Goal: Transaction & Acquisition: Purchase product/service

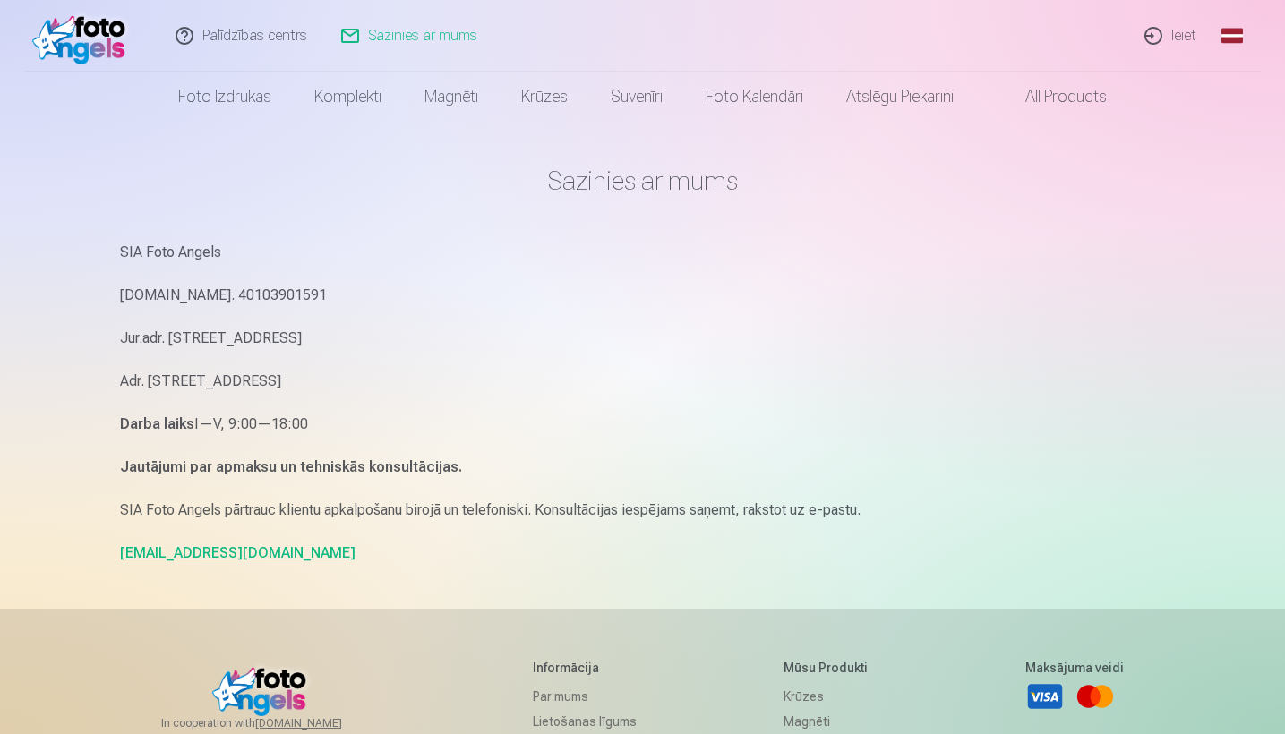
click at [1194, 39] on link "Ieiet" at bounding box center [1171, 36] width 86 height 72
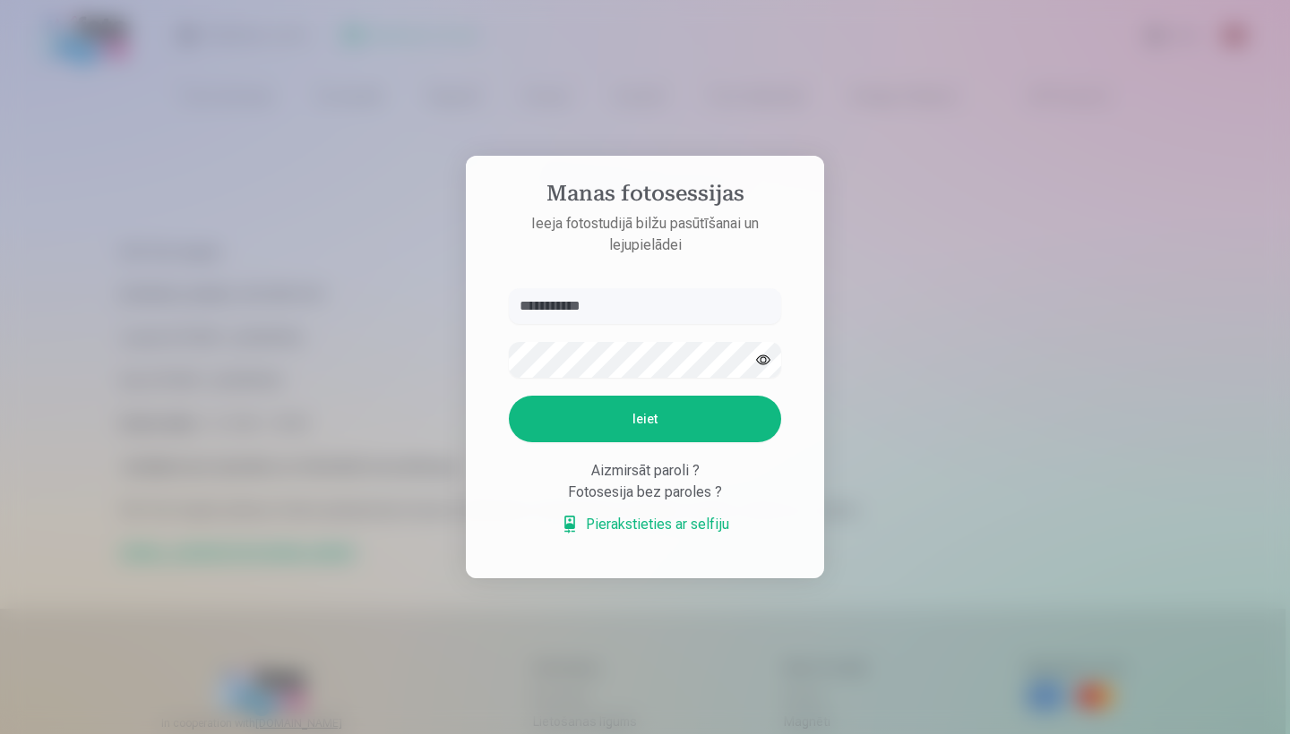
type input "**********"
click at [650, 423] on button "Ieiet" at bounding box center [645, 419] width 272 height 47
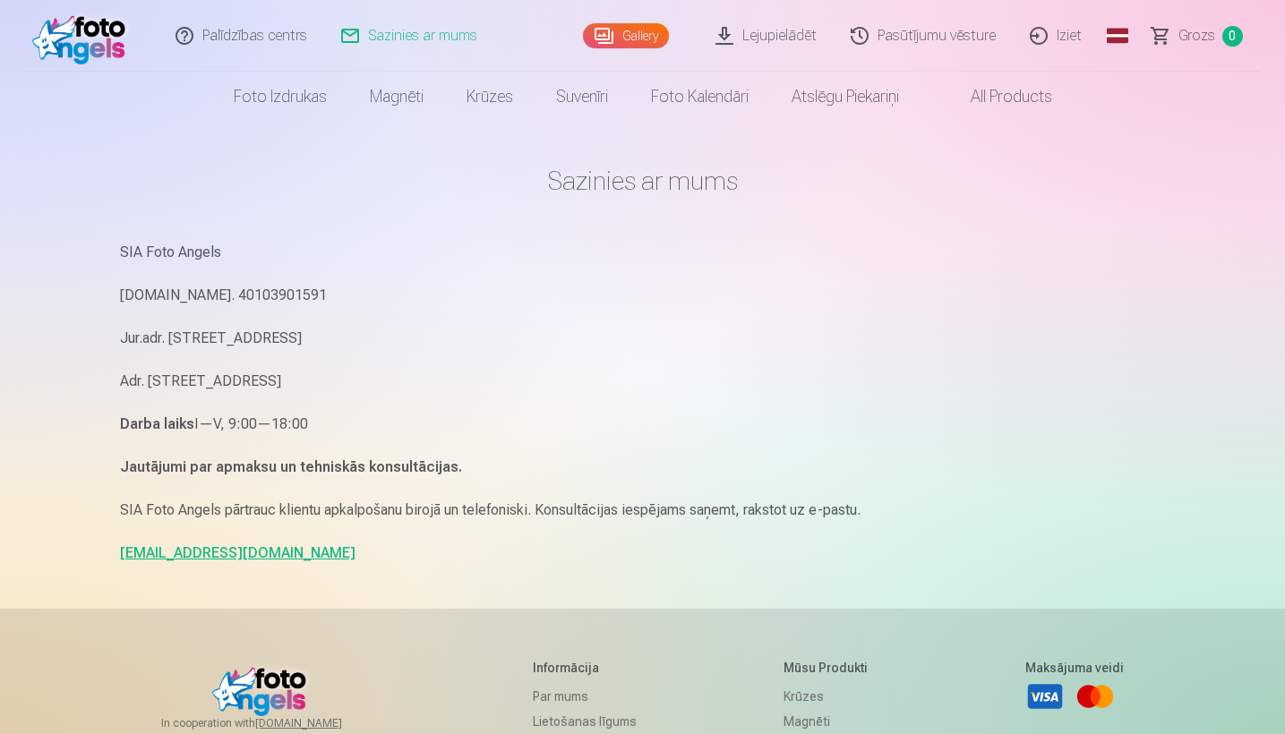
click at [643, 32] on link "Gallery" at bounding box center [626, 35] width 86 height 25
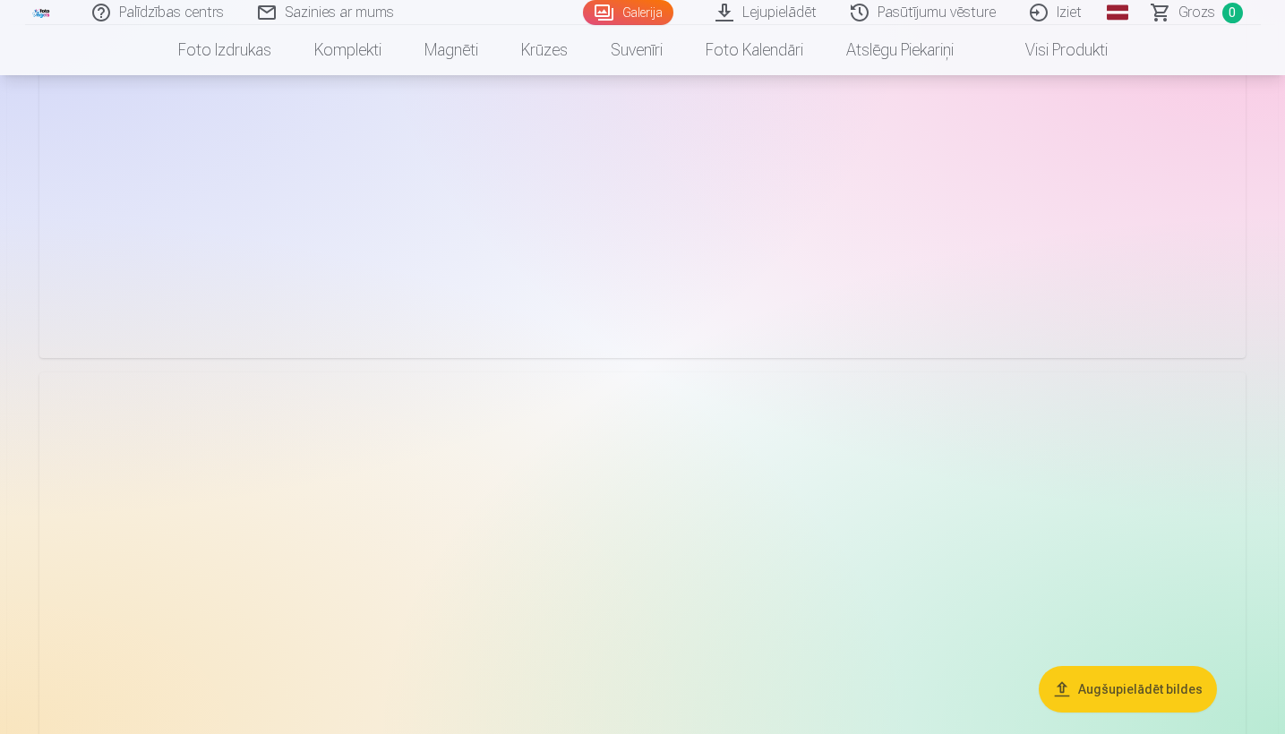
scroll to position [659, 0]
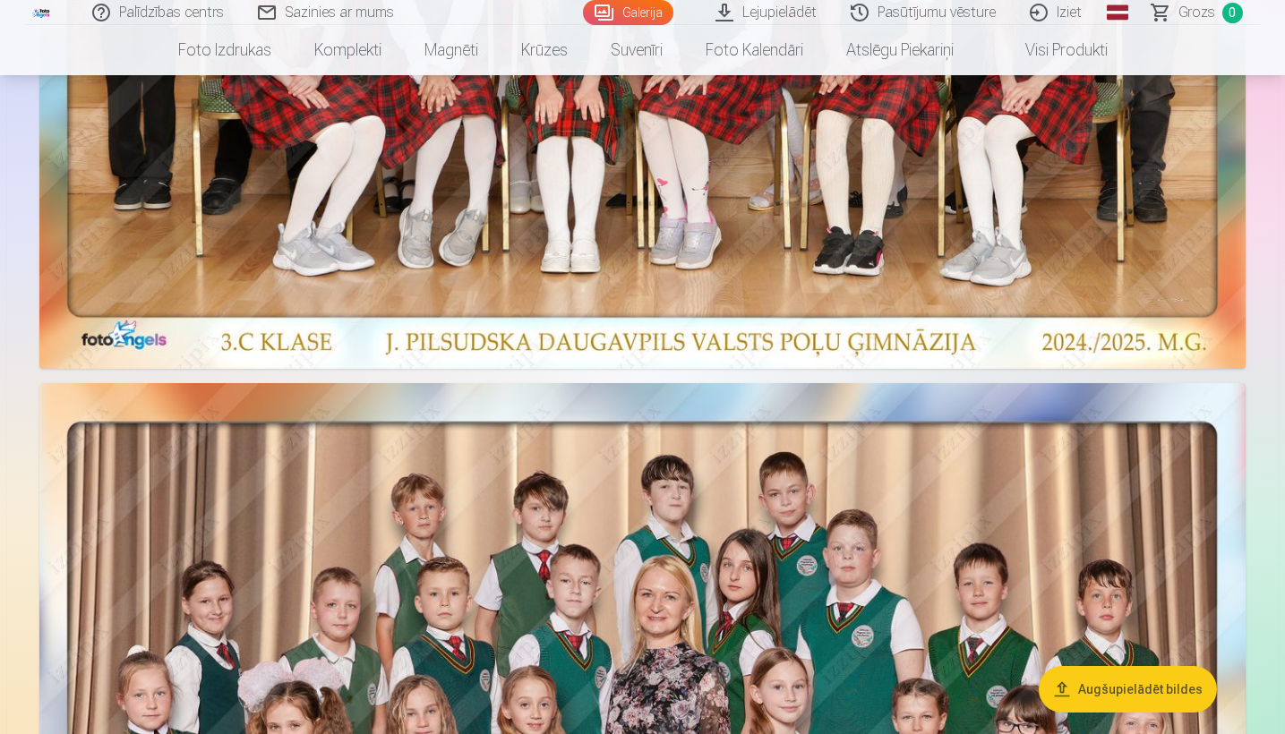
click at [778, 14] on link "Lejupielādēt" at bounding box center [766, 12] width 135 height 25
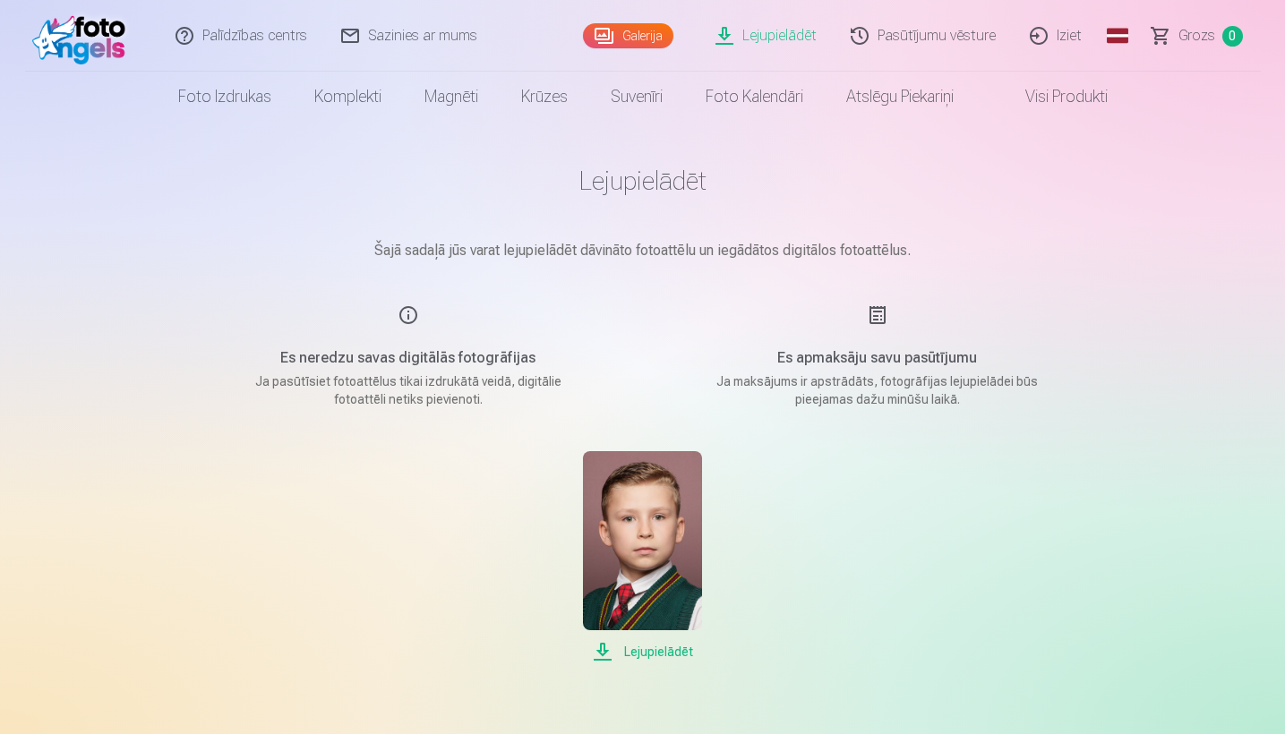
click at [654, 35] on link "Galerija" at bounding box center [628, 35] width 90 height 25
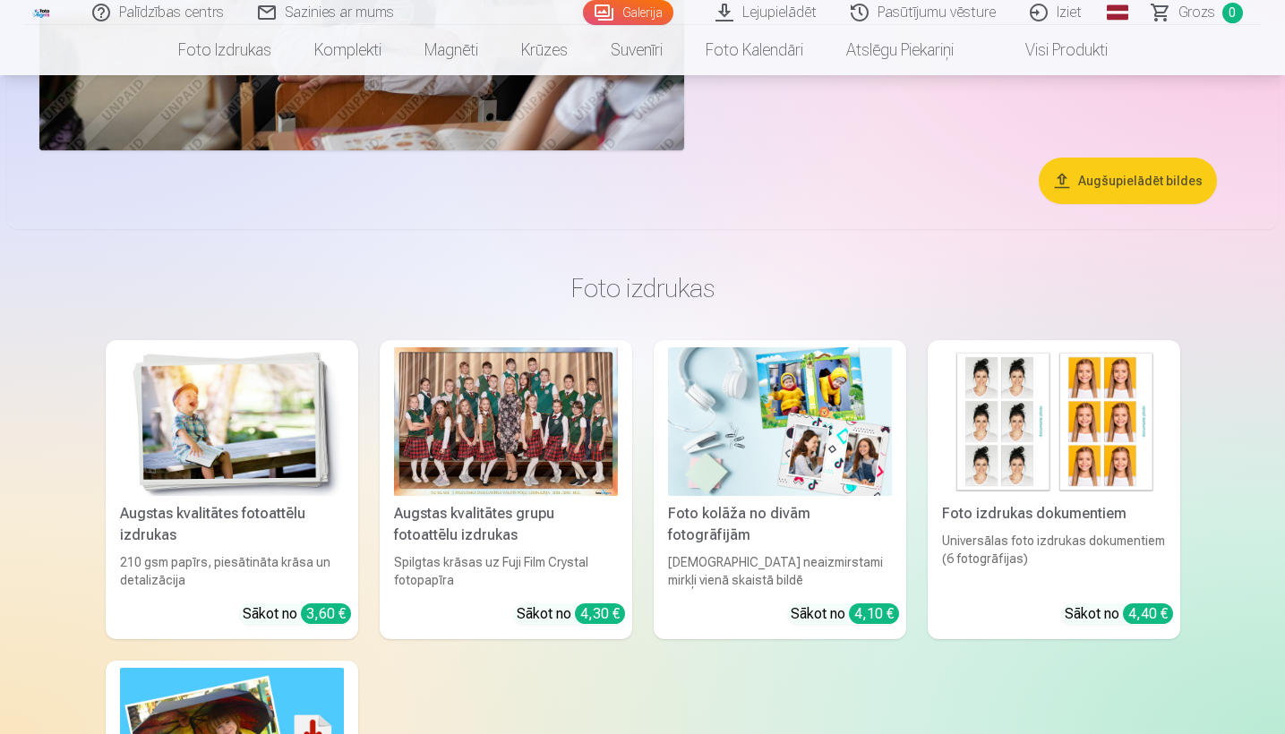
scroll to position [12603, 0]
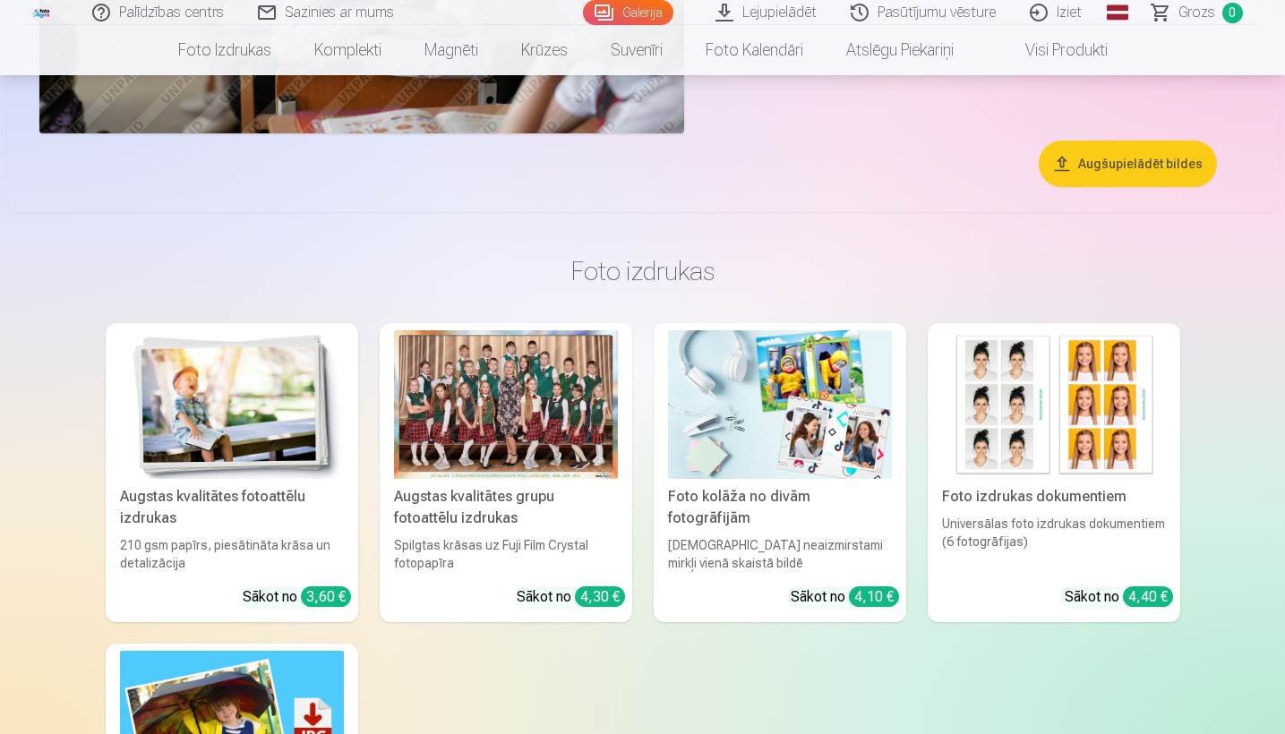
click at [533, 401] on div at bounding box center [506, 405] width 224 height 150
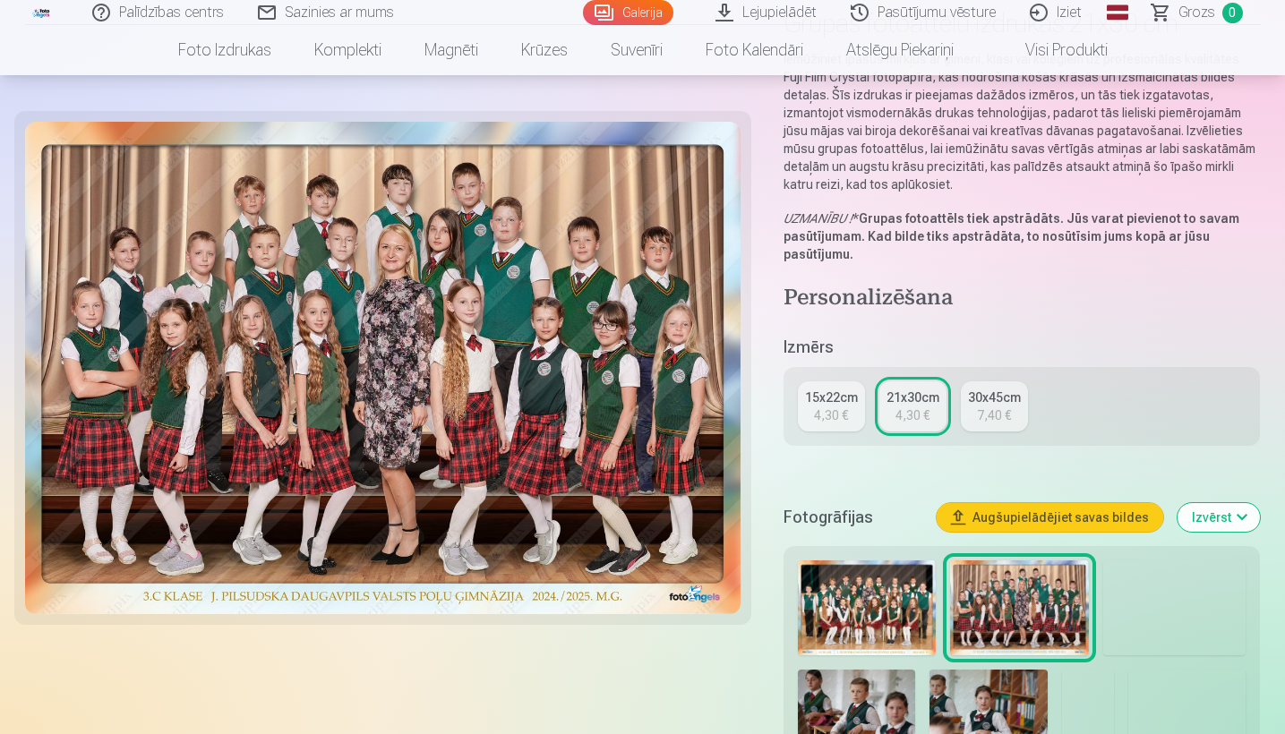
scroll to position [170, 0]
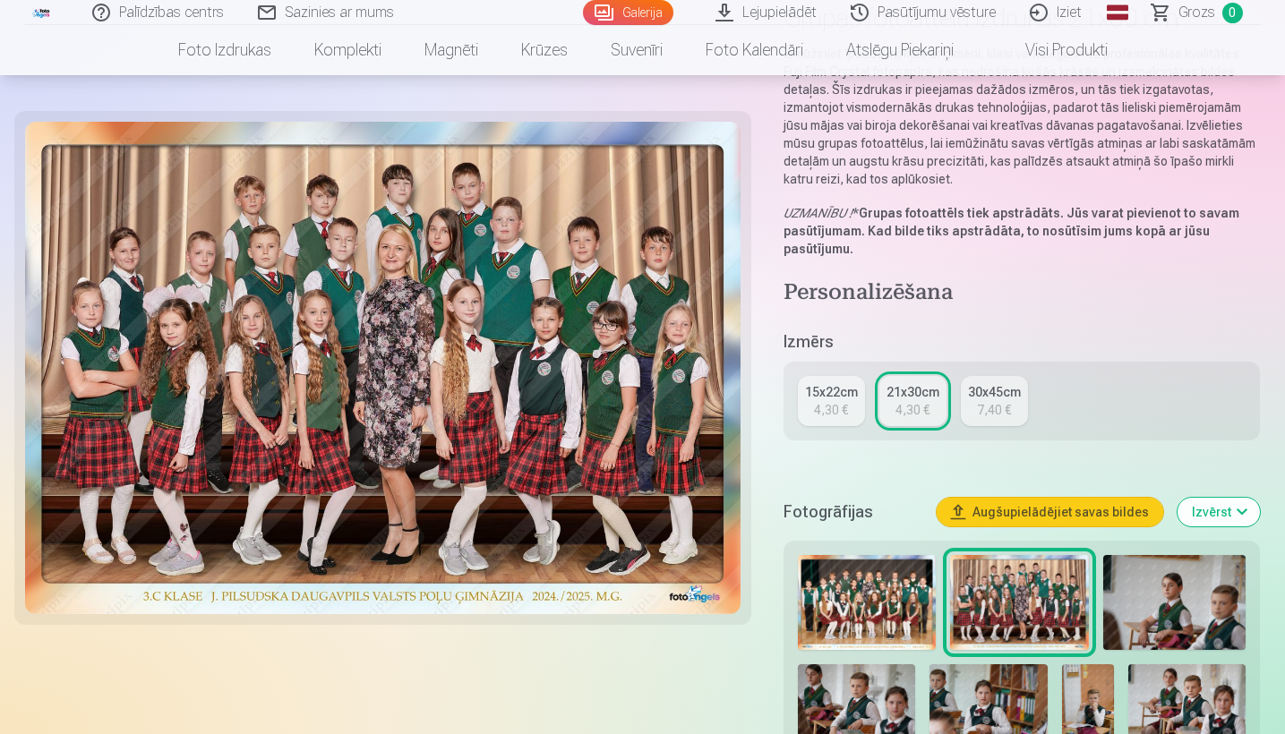
click at [883, 604] on img at bounding box center [867, 602] width 139 height 95
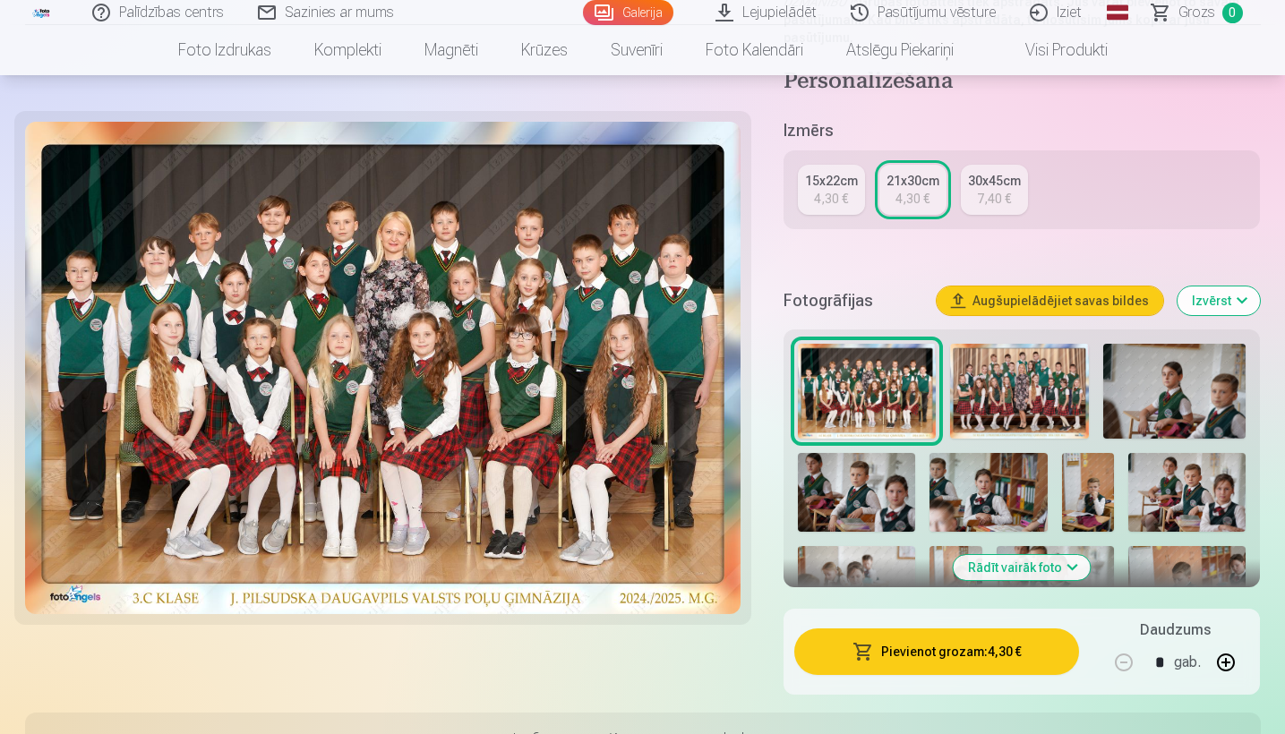
scroll to position [383, 0]
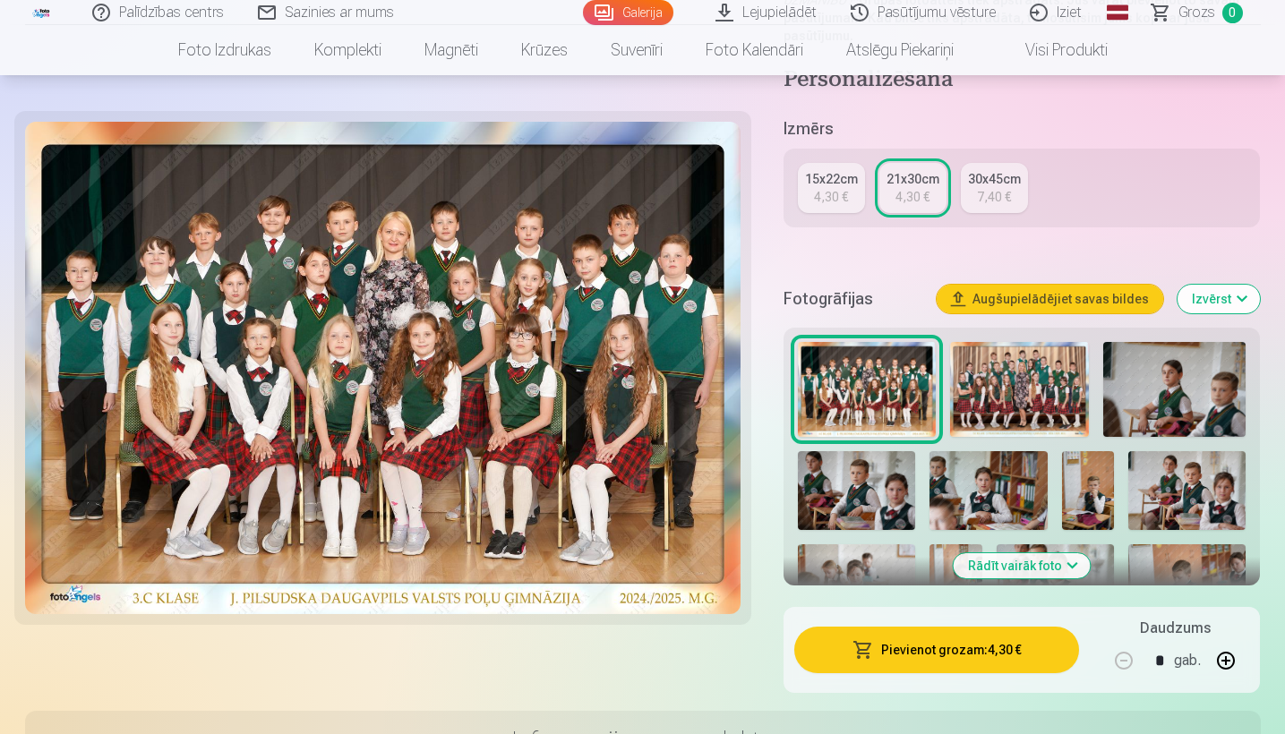
click at [1165, 401] on img at bounding box center [1174, 389] width 143 height 95
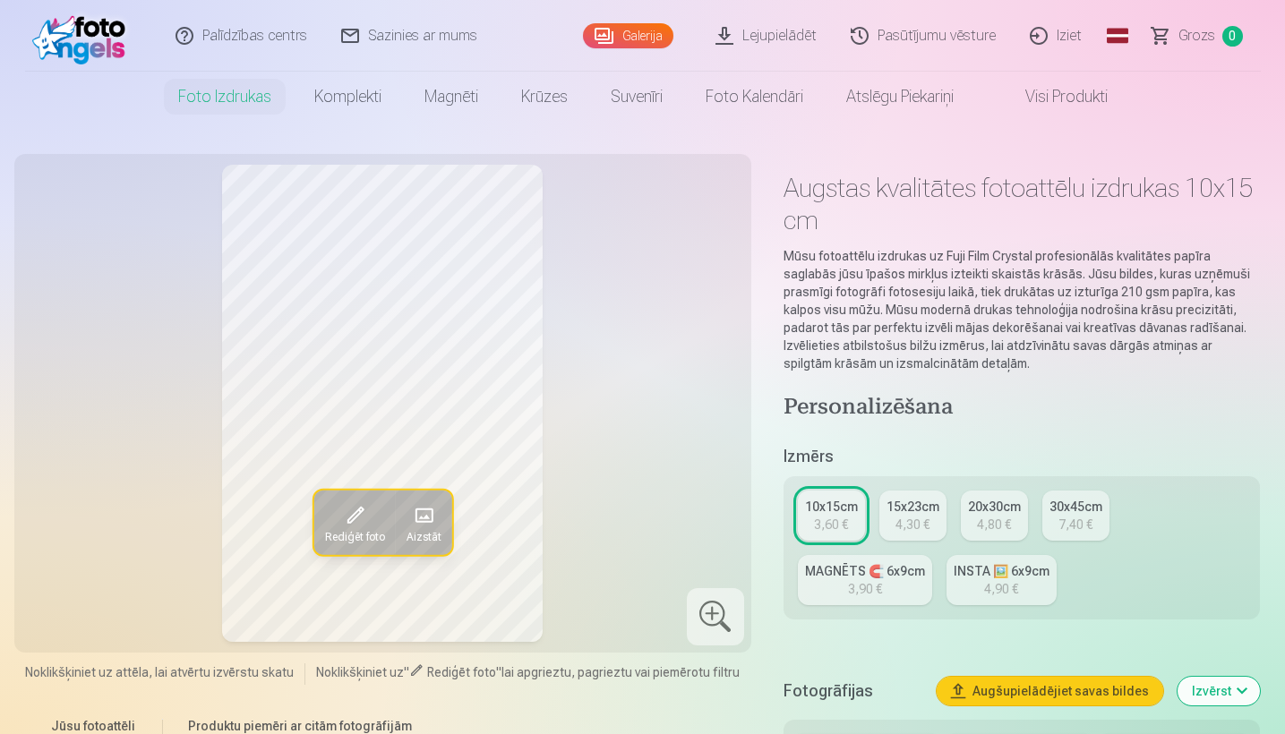
click at [653, 39] on link "Galerija" at bounding box center [628, 35] width 90 height 25
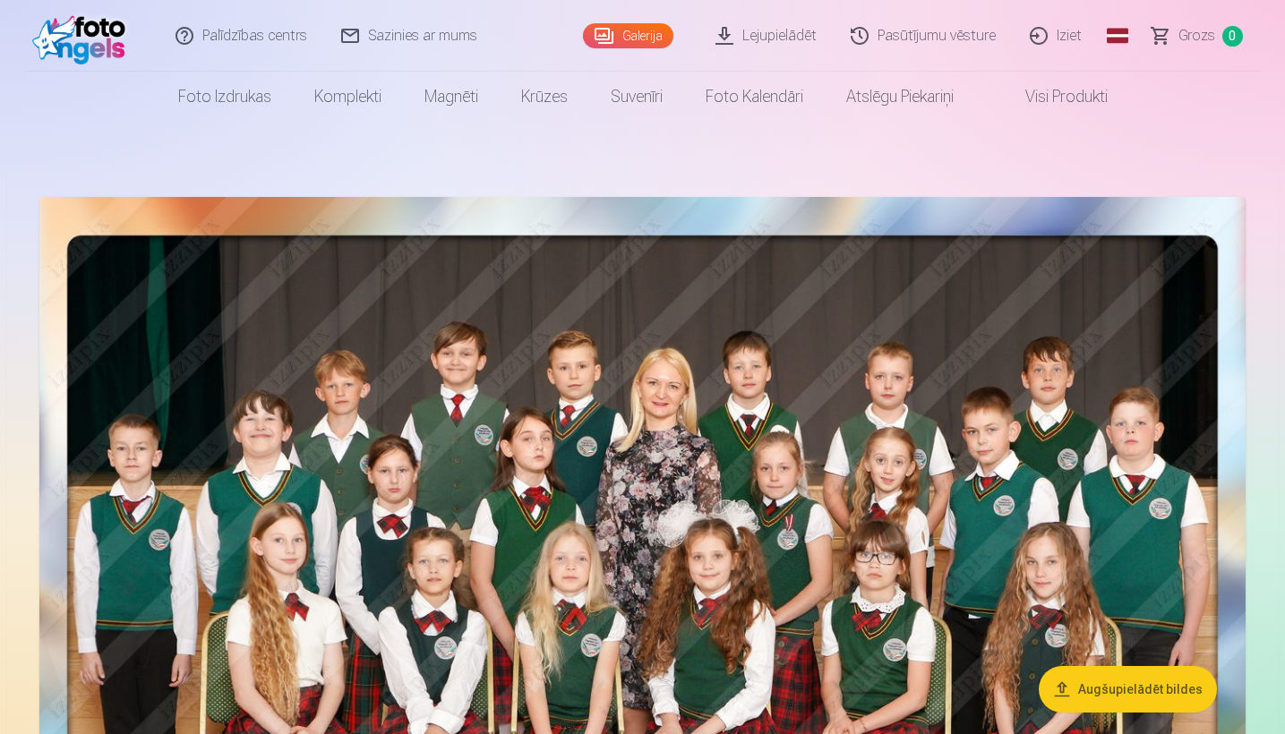
click at [941, 38] on link "Pasūtījumu vēsture" at bounding box center [924, 36] width 179 height 72
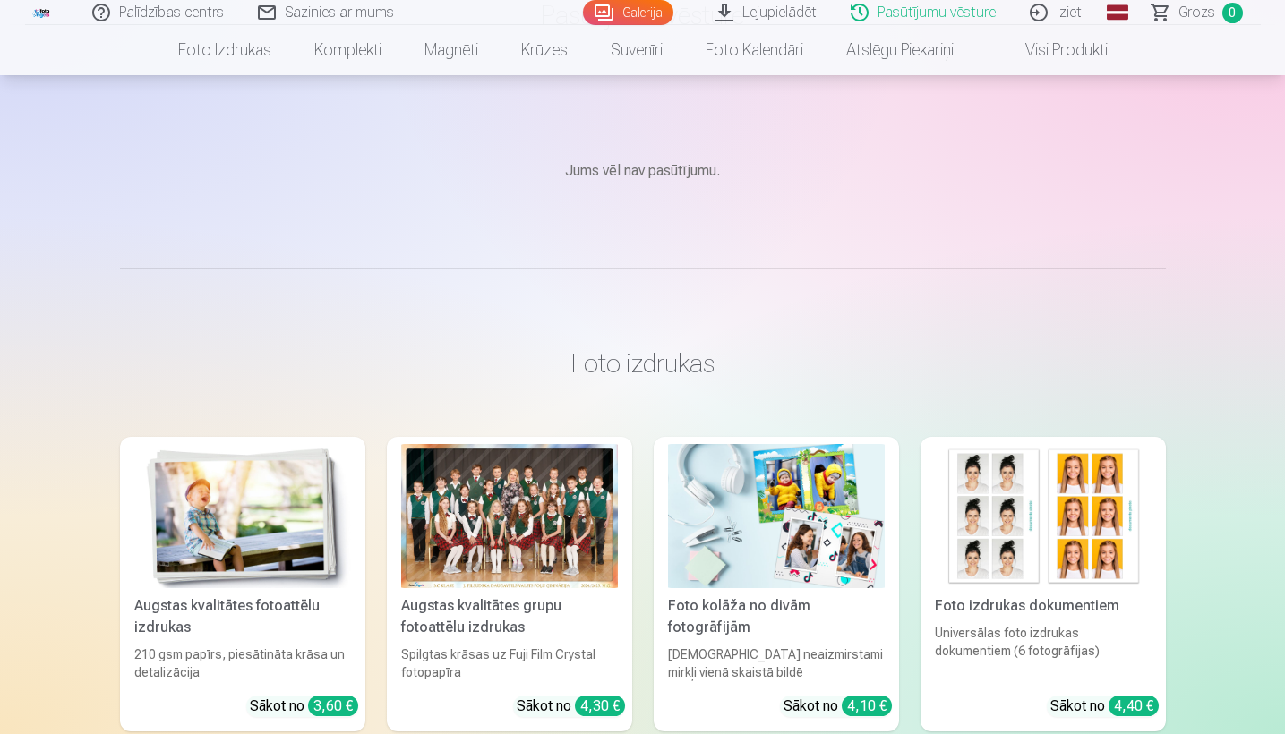
scroll to position [194, 0]
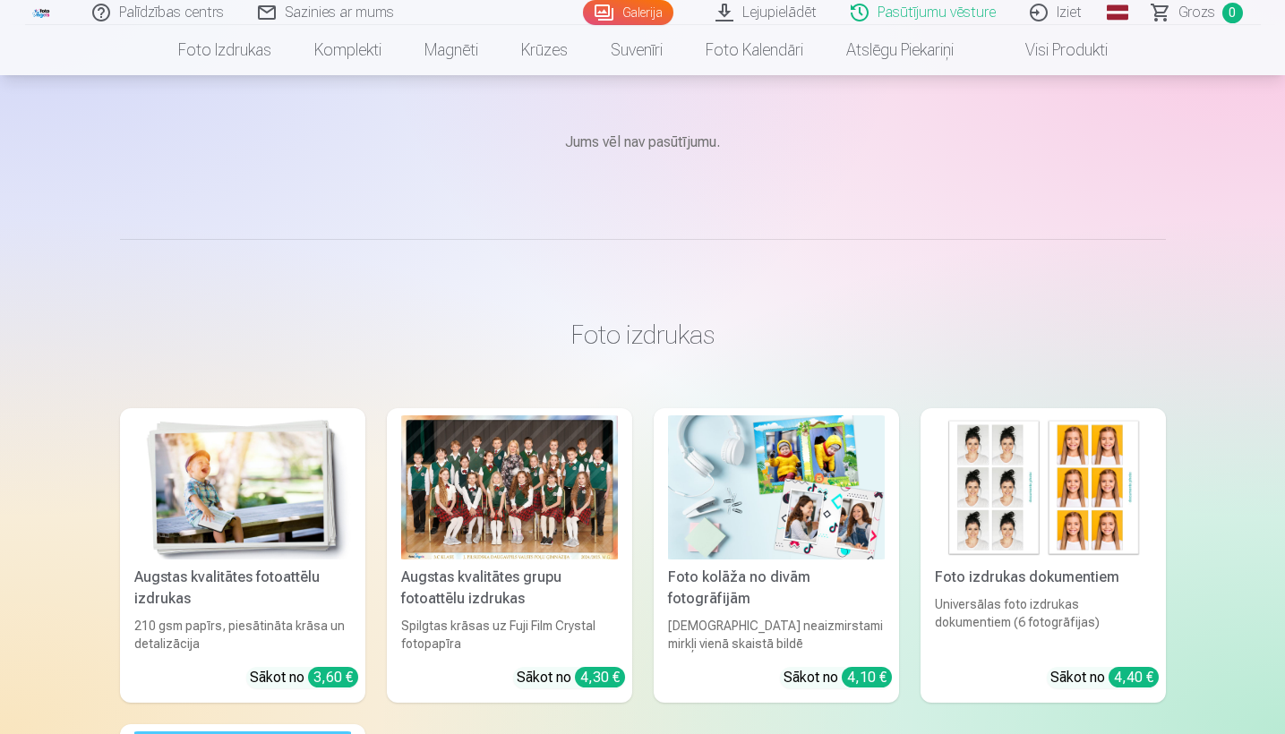
click at [550, 473] on div at bounding box center [509, 488] width 217 height 144
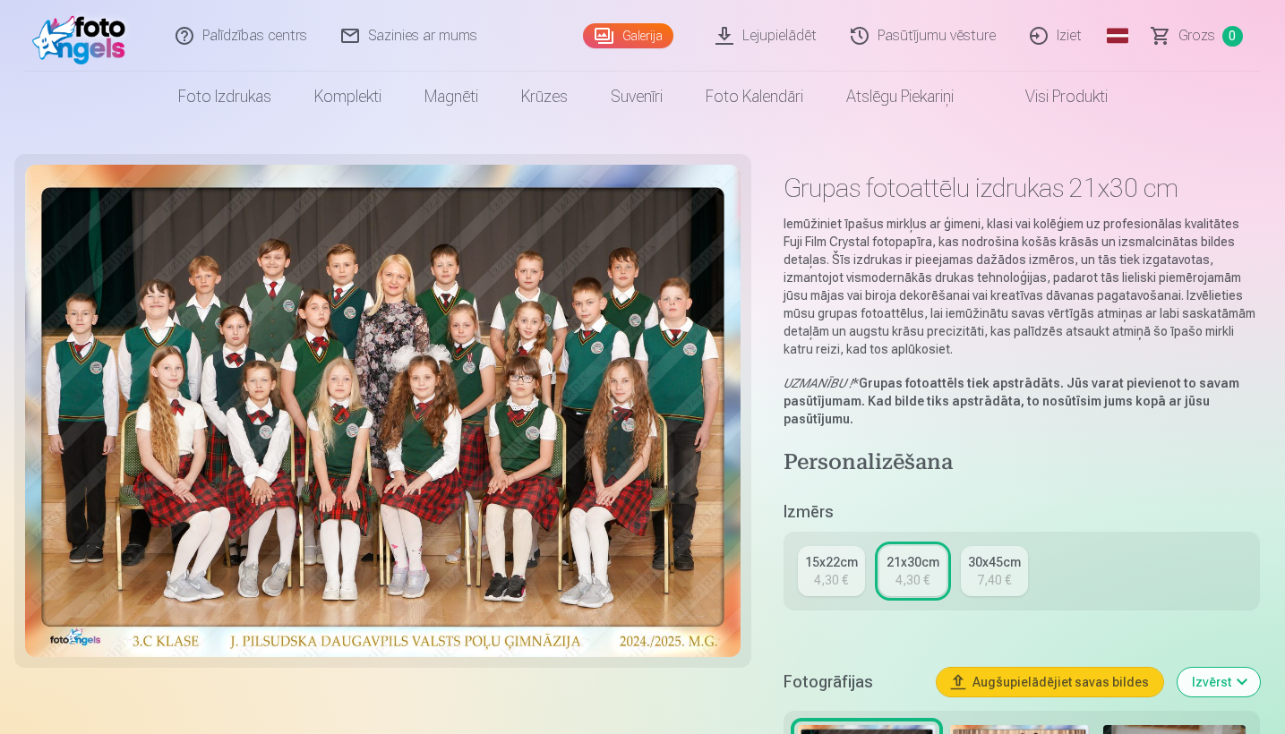
click at [1074, 677] on button "Augšupielādējiet savas bildes" at bounding box center [1050, 682] width 227 height 29
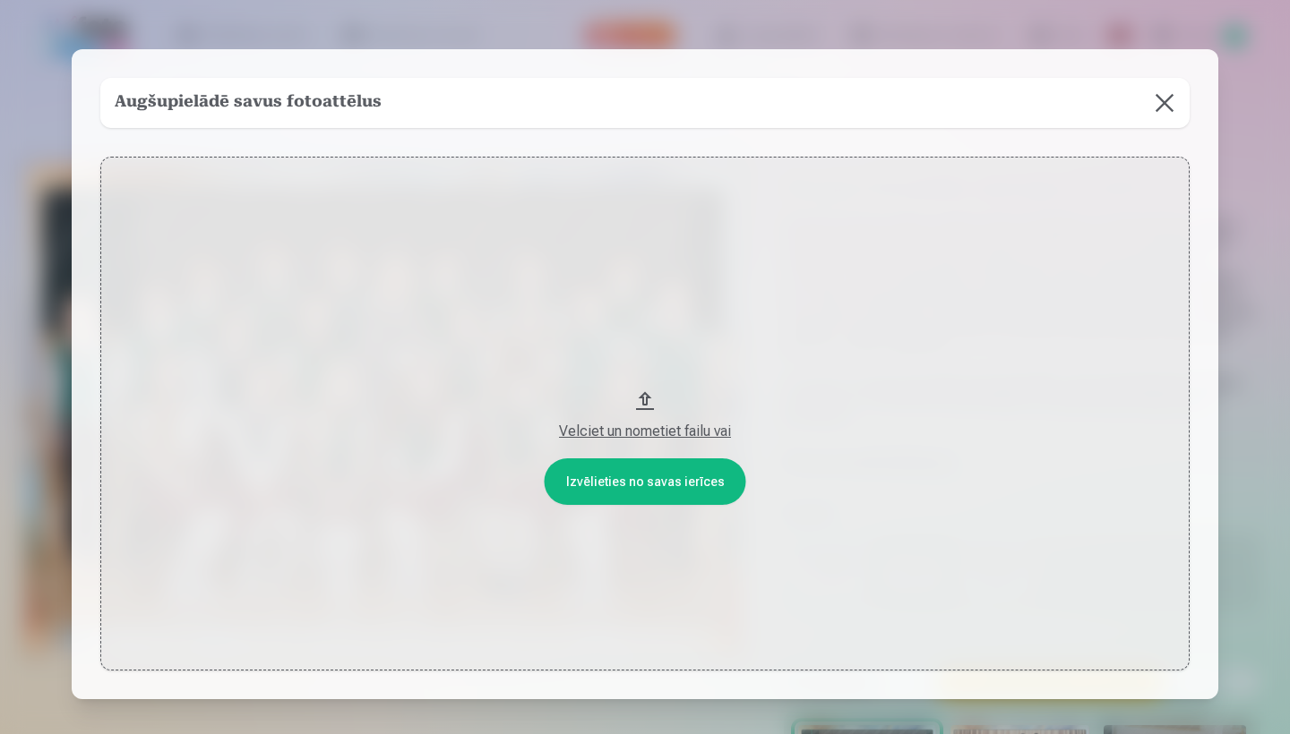
click at [1162, 107] on button at bounding box center [1164, 103] width 50 height 50
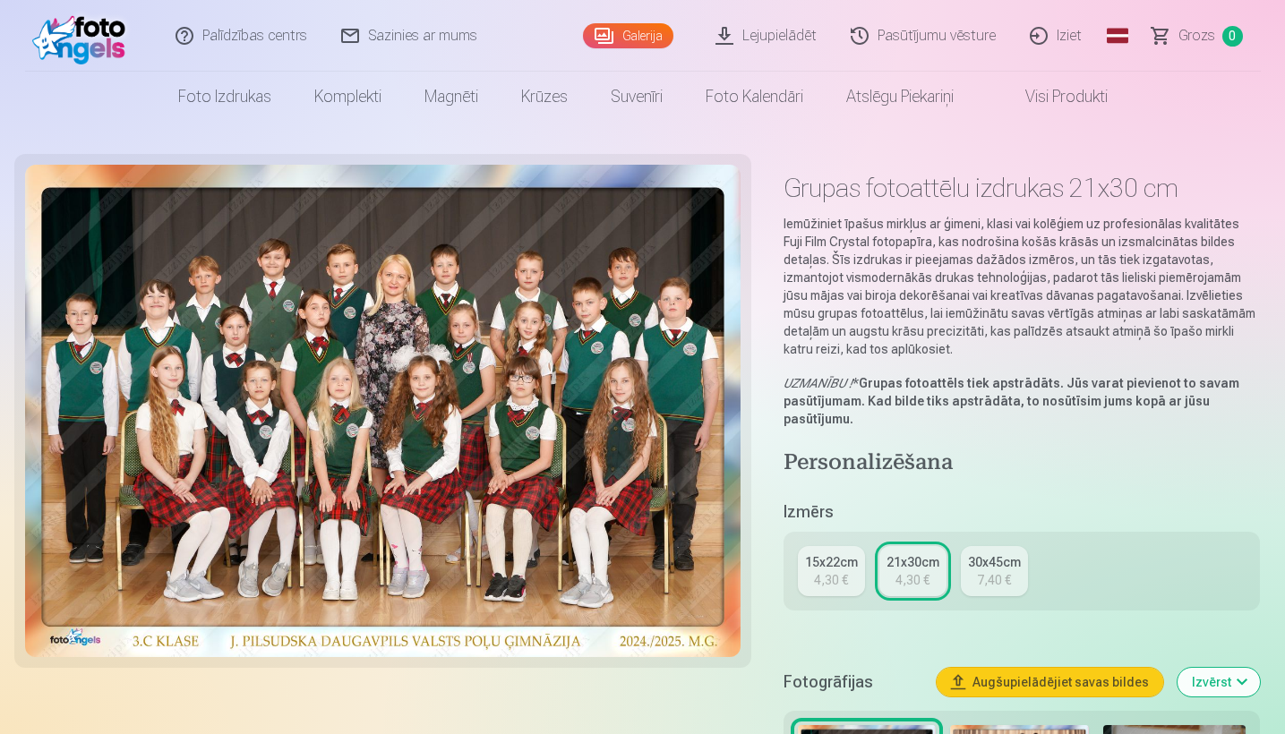
click at [1066, 106] on link "Visi produkti" at bounding box center [1052, 97] width 154 height 50
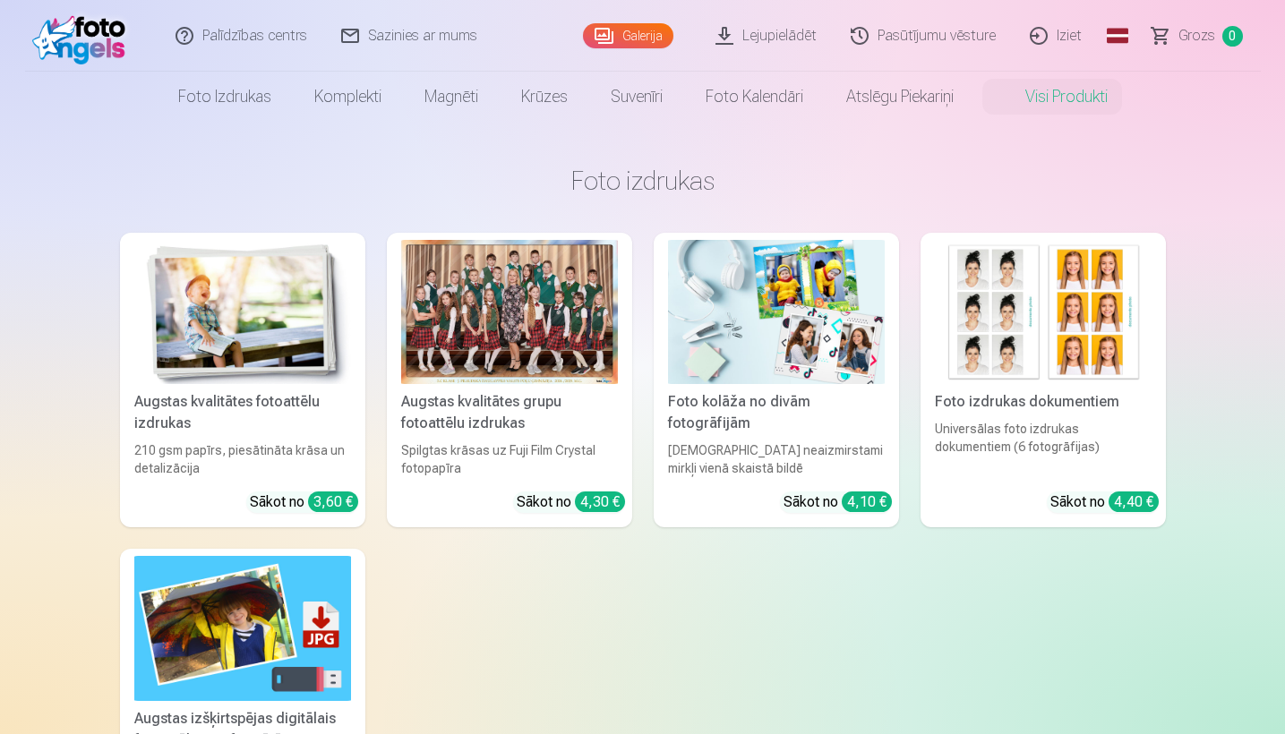
click at [547, 296] on div at bounding box center [509, 312] width 217 height 144
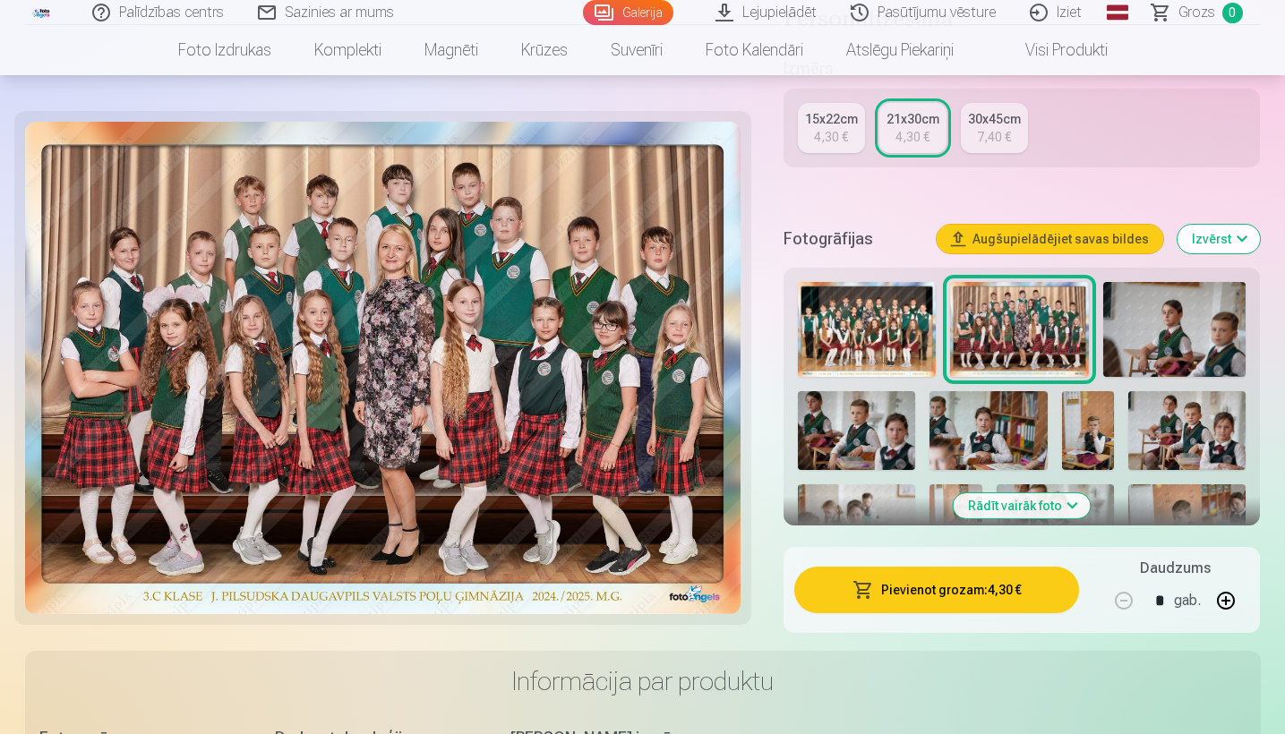
scroll to position [445, 0]
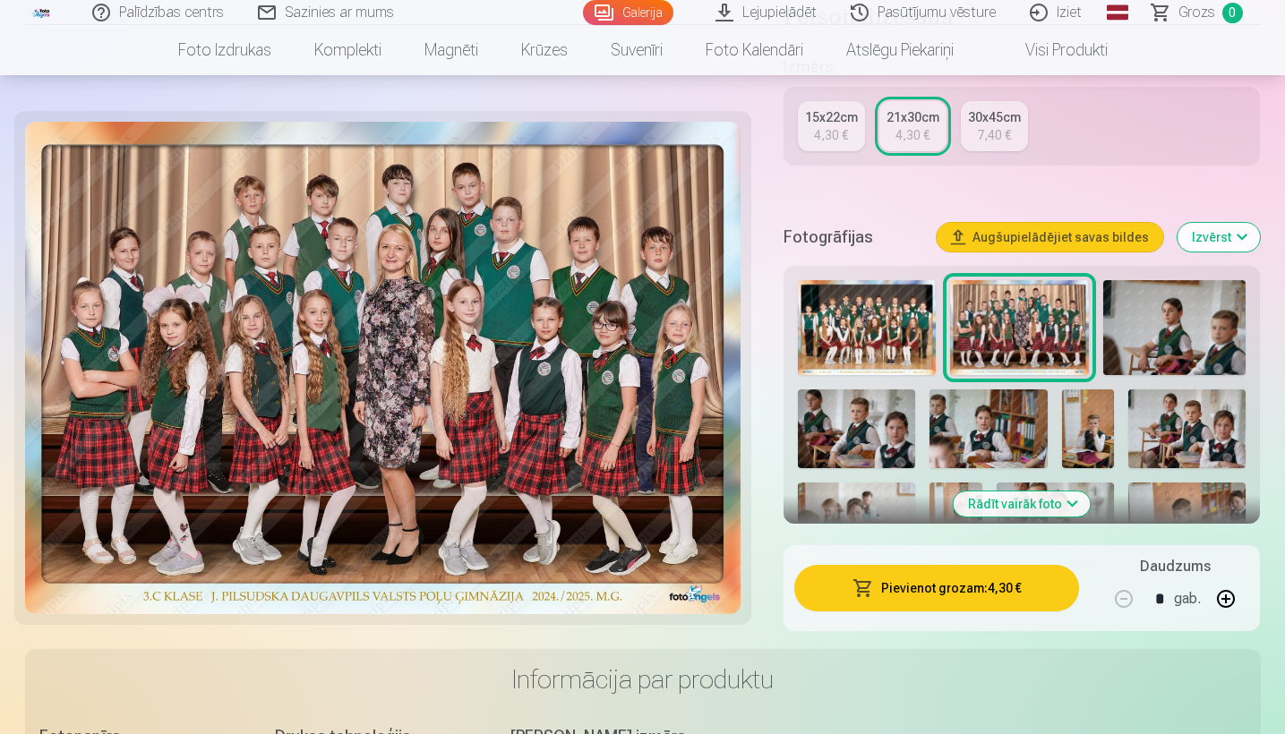
click at [880, 425] on img at bounding box center [856, 429] width 117 height 79
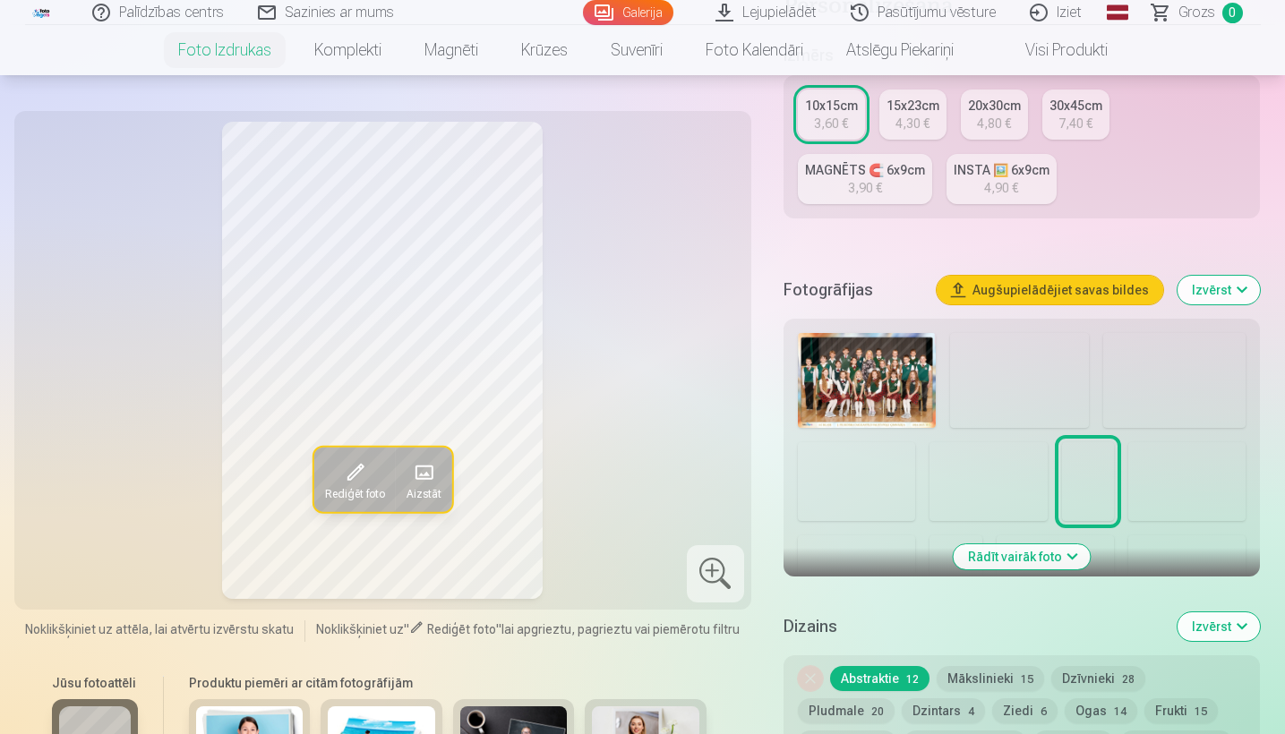
scroll to position [404, 0]
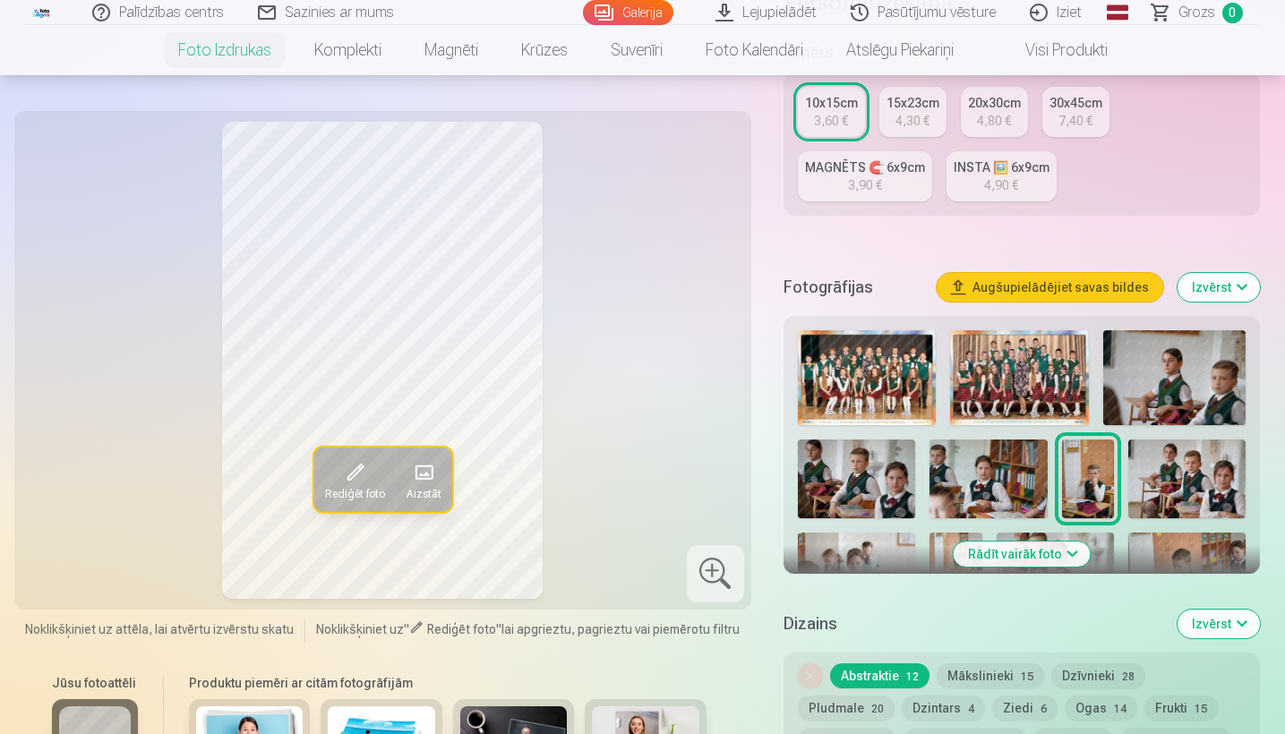
click at [1067, 553] on button "Rādīt vairāk foto" at bounding box center [1022, 554] width 137 height 25
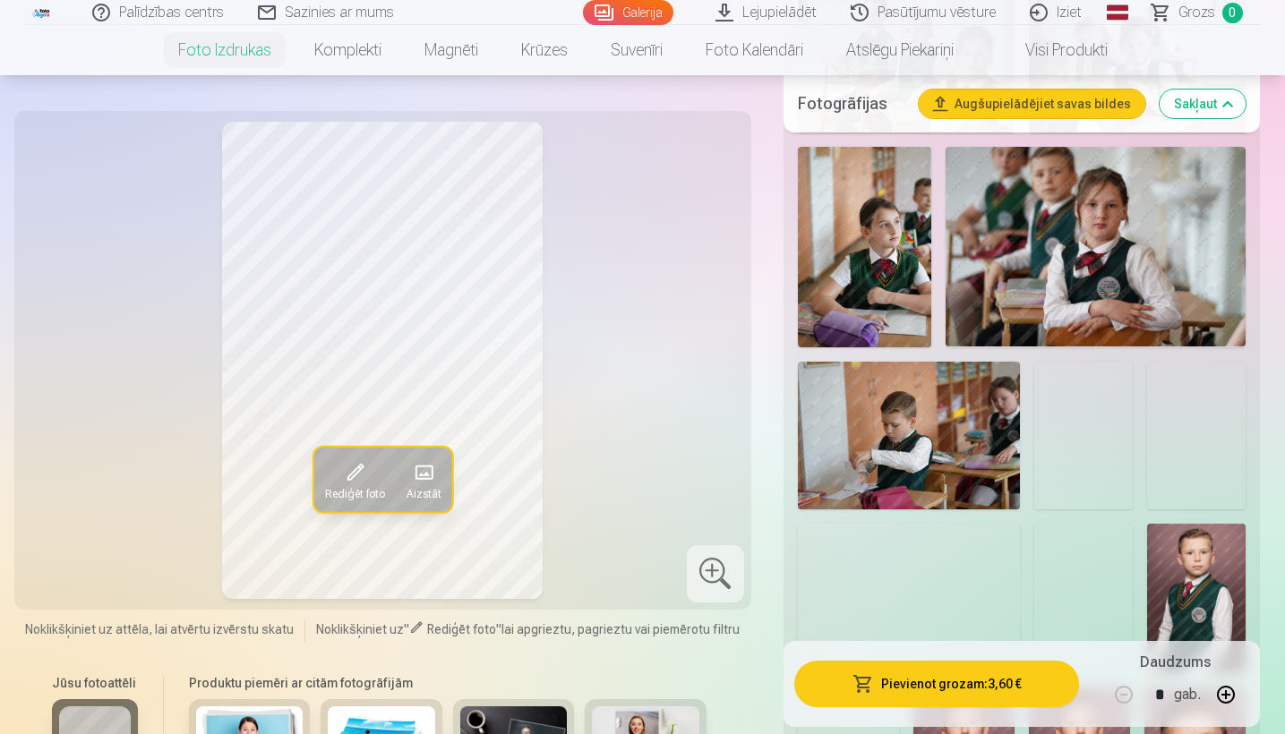
scroll to position [1286, 0]
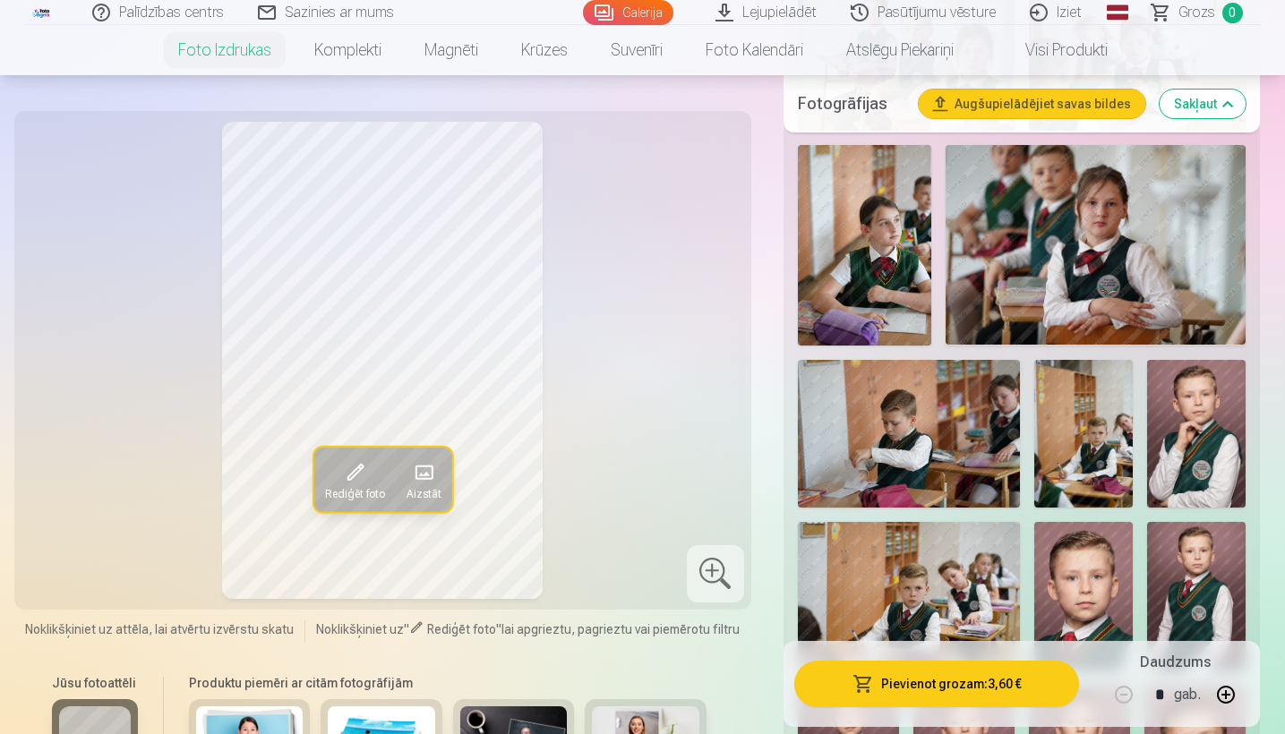
click at [943, 438] on img at bounding box center [909, 434] width 222 height 148
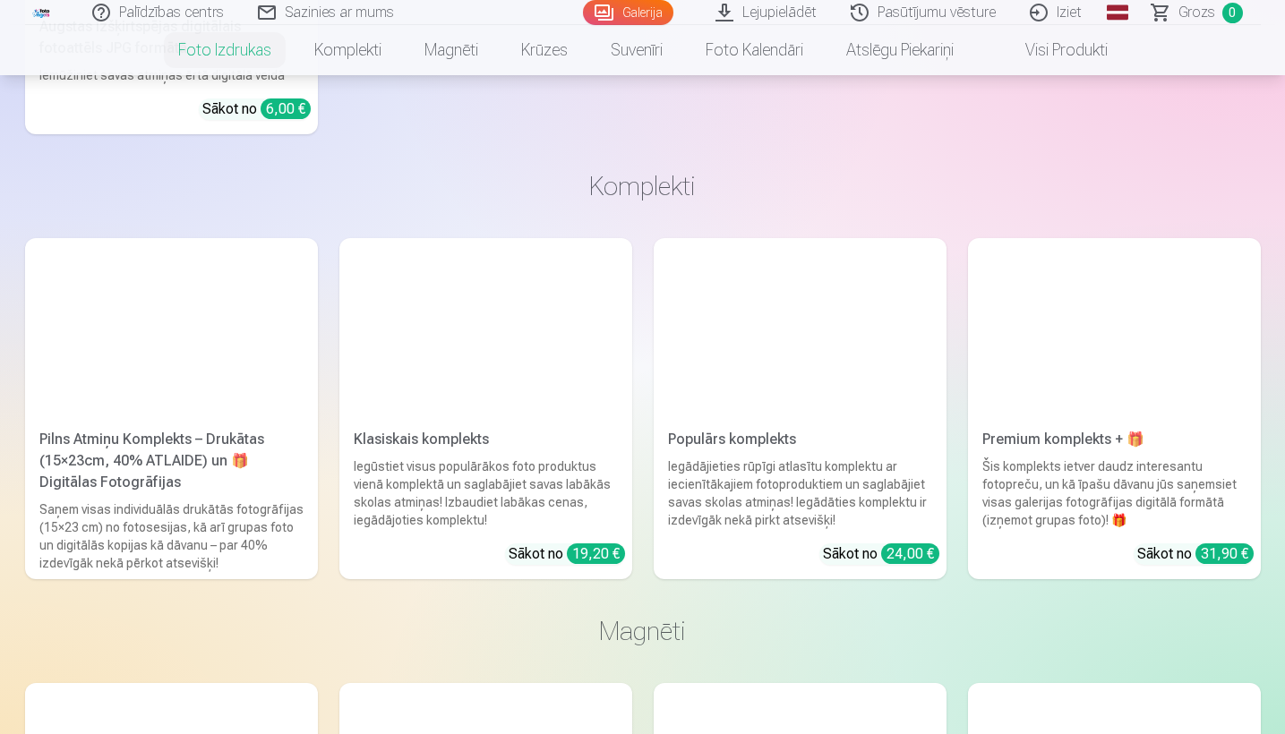
scroll to position [4447, 0]
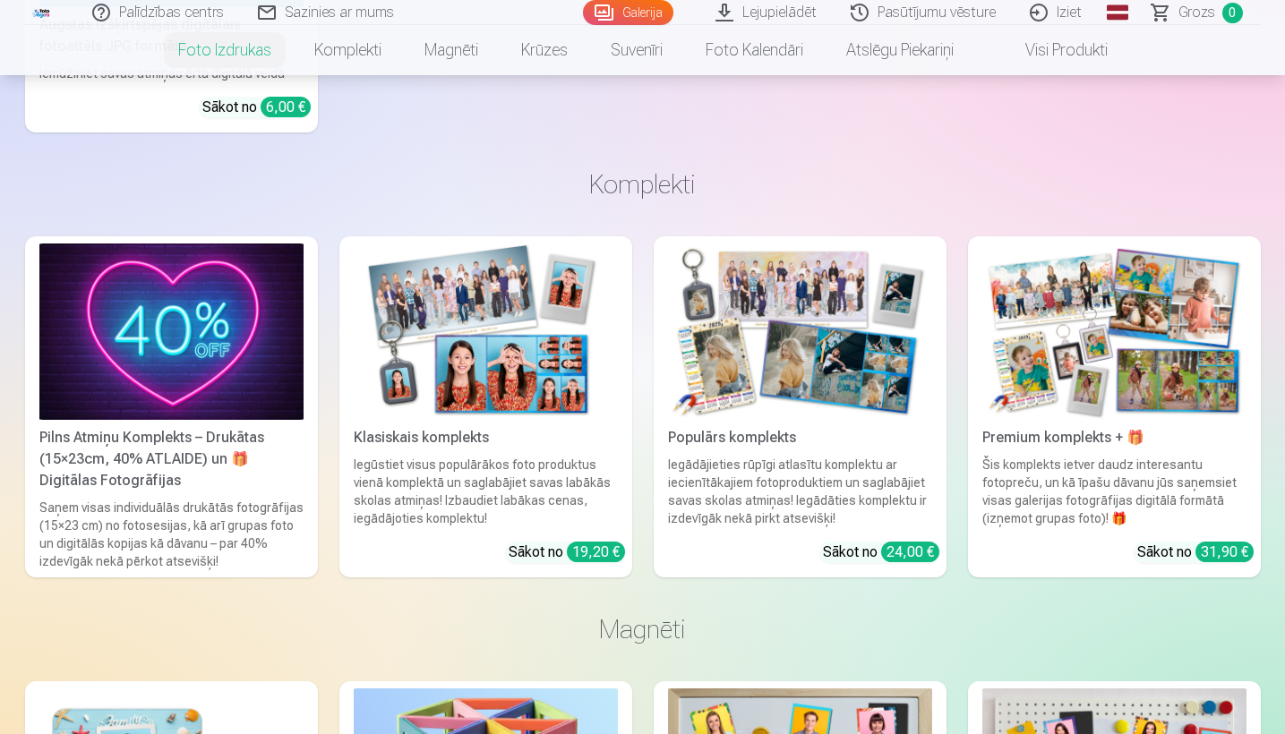
click at [794, 330] on img at bounding box center [800, 332] width 264 height 176
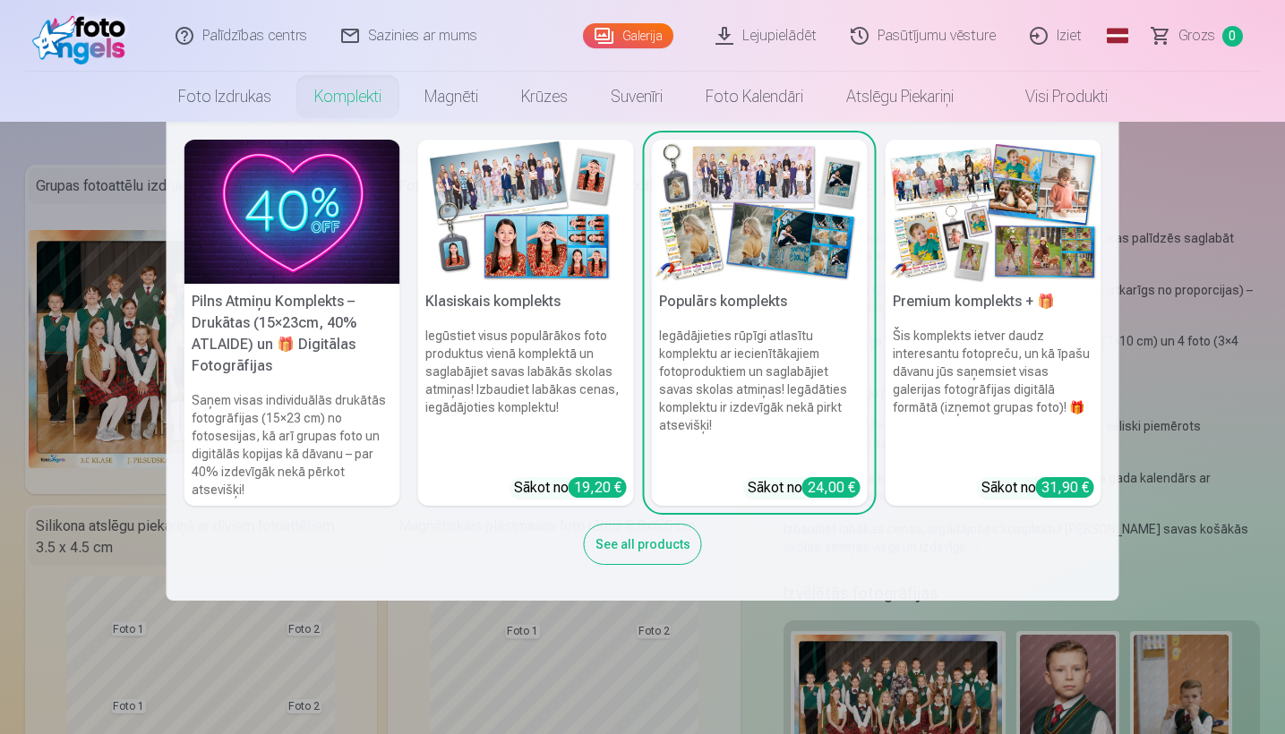
click at [988, 220] on img at bounding box center [994, 212] width 216 height 144
